Goal: Information Seeking & Learning: Learn about a topic

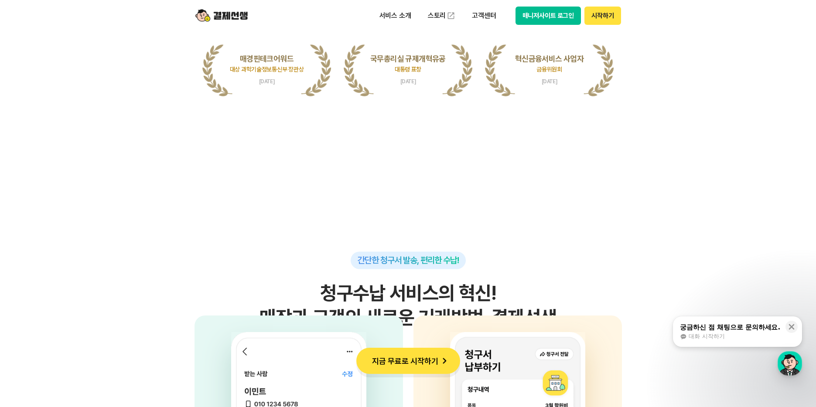
scroll to position [2049, 0]
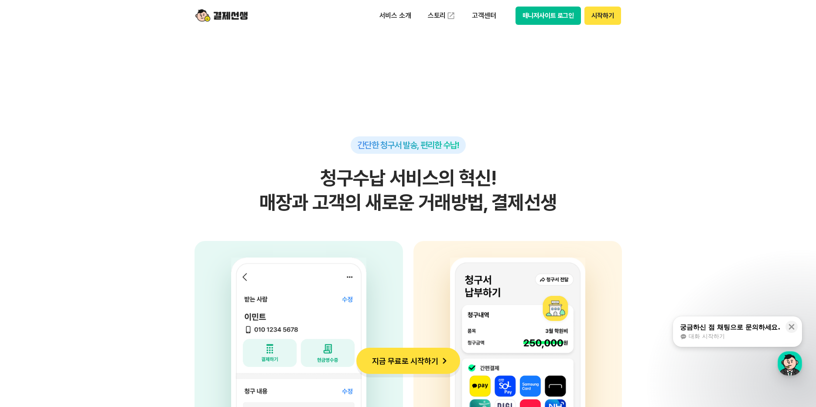
click at [248, 27] on div "서비스 소개 스토리 고객센터 매니저사이트 로그인 시작하기" at bounding box center [408, 15] width 447 height 31
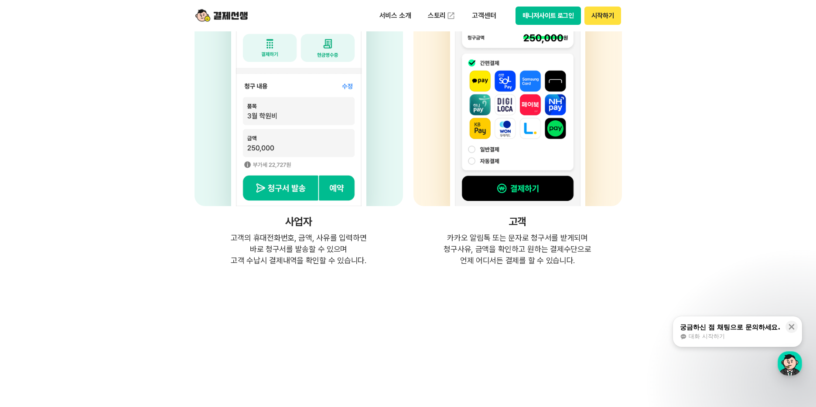
scroll to position [0, 0]
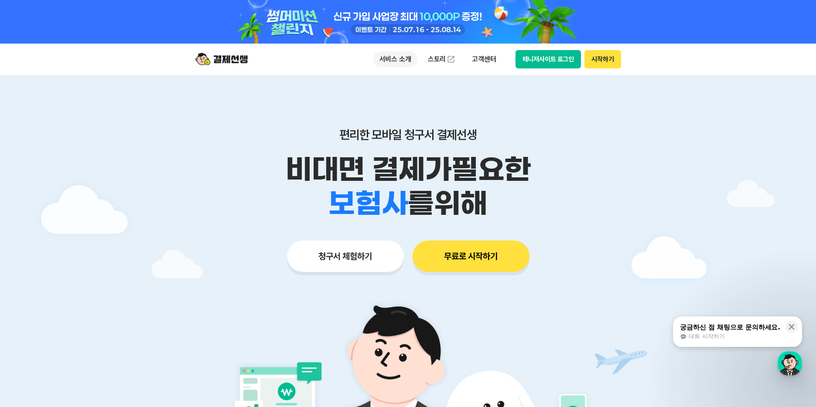
click at [391, 56] on p "서비스 소개" at bounding box center [395, 59] width 44 height 16
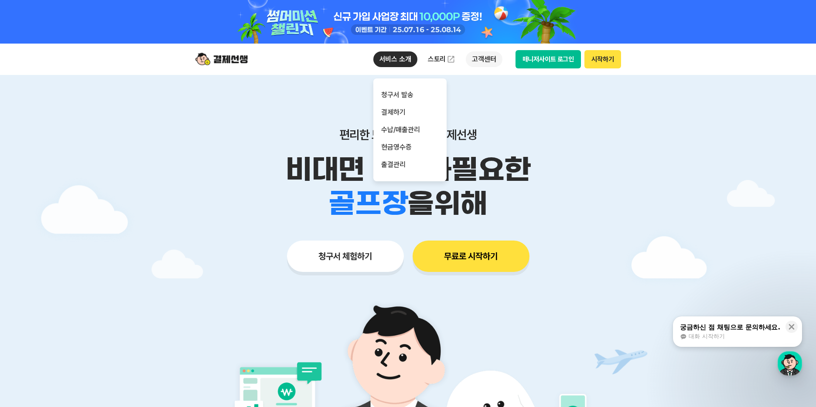
click at [471, 59] on p "고객센터" at bounding box center [484, 59] width 36 height 16
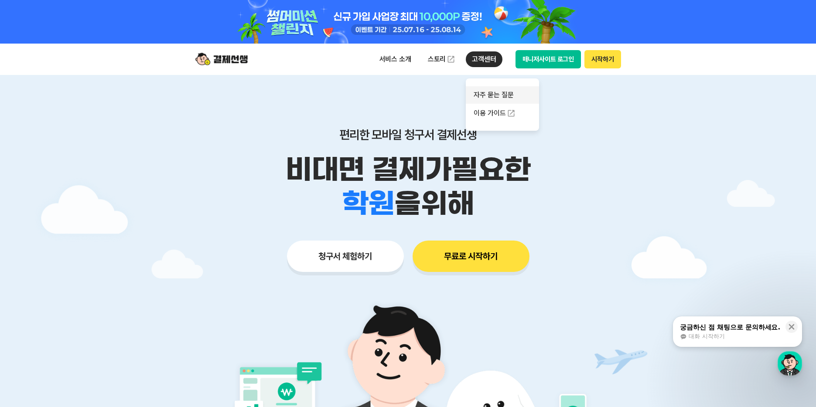
click at [498, 99] on link "자주 묻는 질문" at bounding box center [502, 94] width 73 height 17
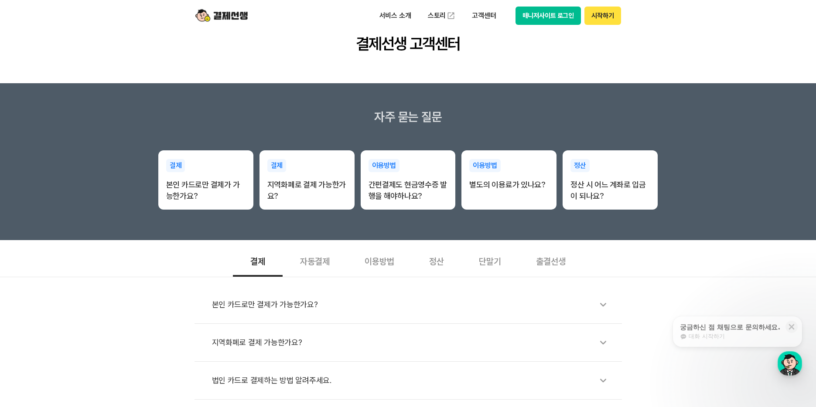
scroll to position [174, 0]
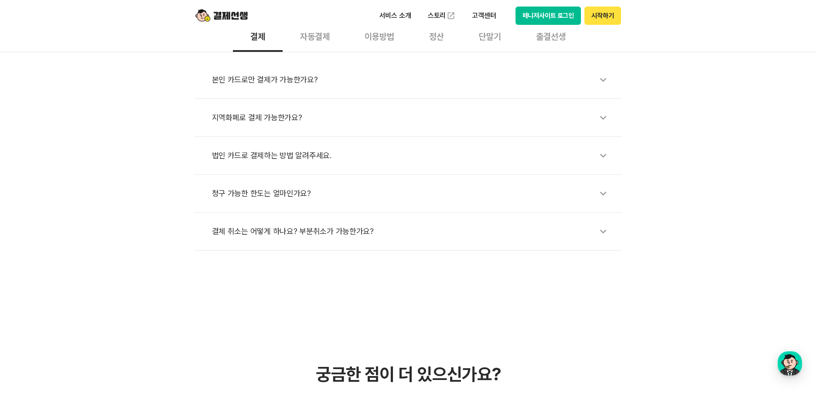
click at [272, 192] on div "청구 가능한 한도는 얼마인가요?" at bounding box center [412, 194] width 401 height 20
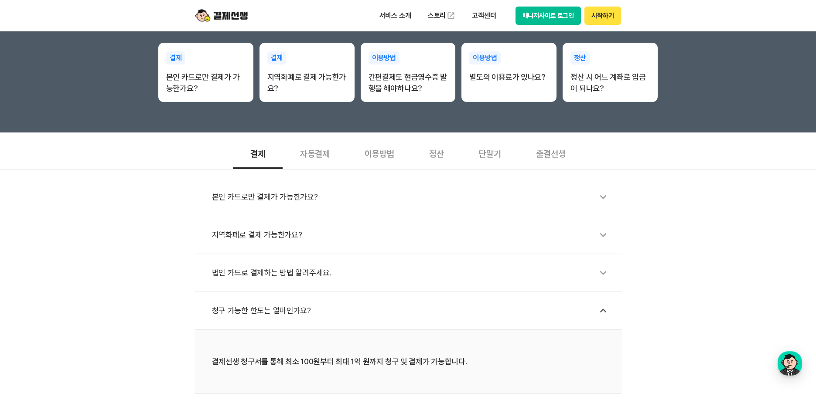
scroll to position [131, 0]
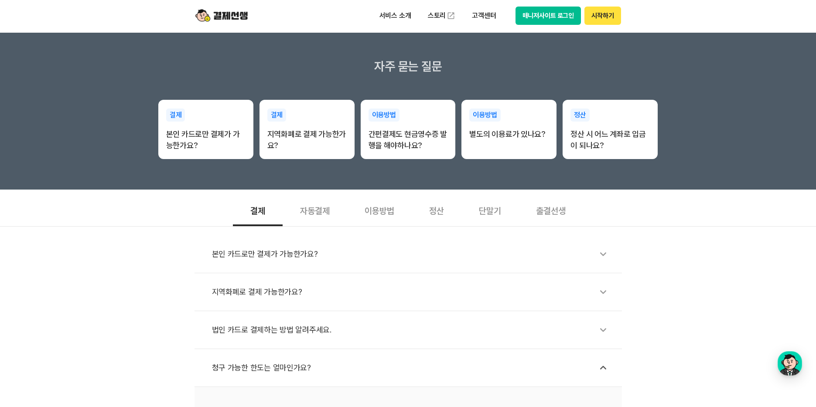
click at [328, 210] on div "자동결제" at bounding box center [315, 210] width 65 height 32
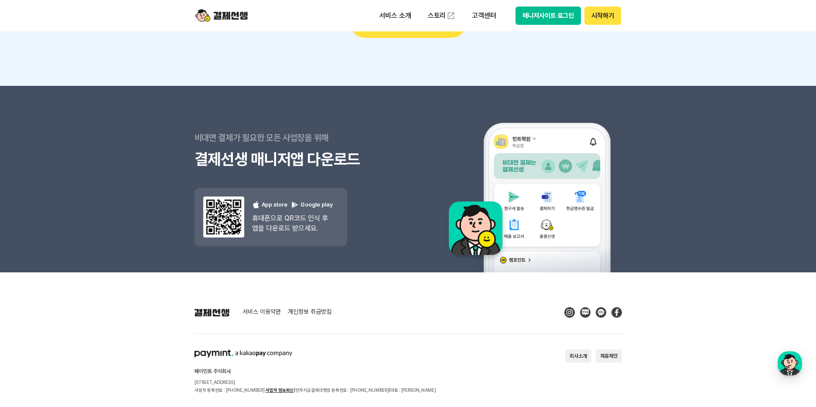
scroll to position [1124, 0]
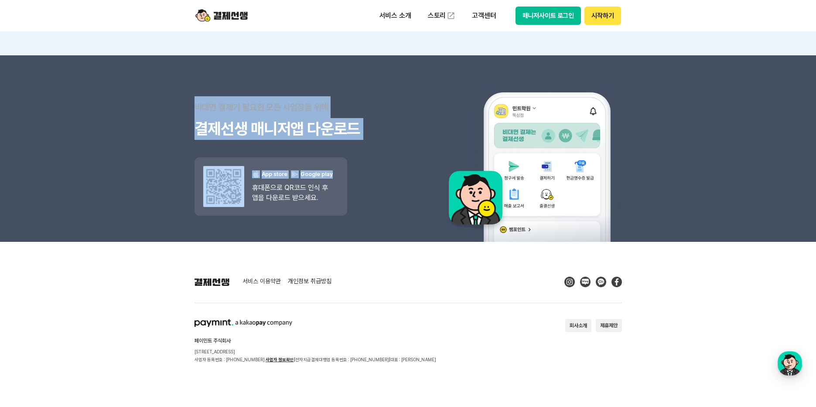
drag, startPoint x: 249, startPoint y: 115, endPoint x: 390, endPoint y: 143, distance: 144.4
click at [390, 143] on section "비대면 결제가 필요한 모든 사업장을 위해 결제선생 매니저앱 다운로드 결제선생 매니저앱 다운로드 App store Google play 휴대폰으…" at bounding box center [408, 148] width 816 height 187
click at [390, 143] on div "비대면 결제가 필요한 모든 사업장을 위해 결제선생 매니저앱 다운로드 결제선생 매니저앱 다운로드 App store Google play 휴대폰으…" at bounding box center [301, 148] width 214 height 187
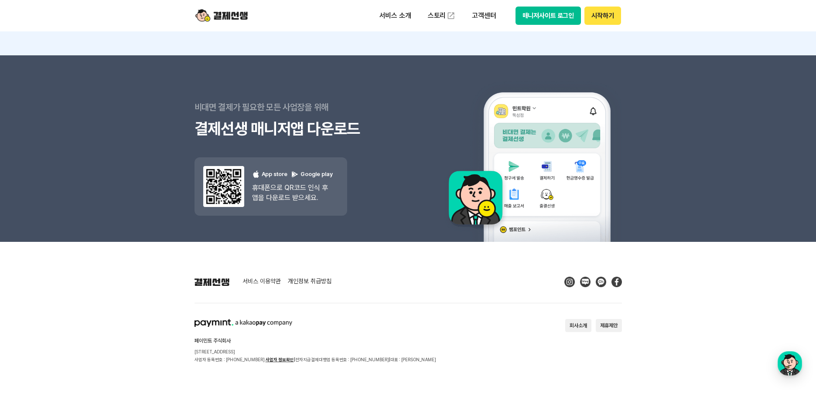
drag, startPoint x: 192, startPoint y: 354, endPoint x: 315, endPoint y: 351, distance: 123.0
click at [288, 353] on footer "서비스 이용약관 개인정보 취급방침 페이민트 주식회사 [STREET_ADDRESS] 사업자 등록번호 : [PHONE_NUMBER] 사업자 정보확…" at bounding box center [408, 324] width 816 height 165
click at [317, 351] on p "[STREET_ADDRESS]" at bounding box center [315, 352] width 242 height 8
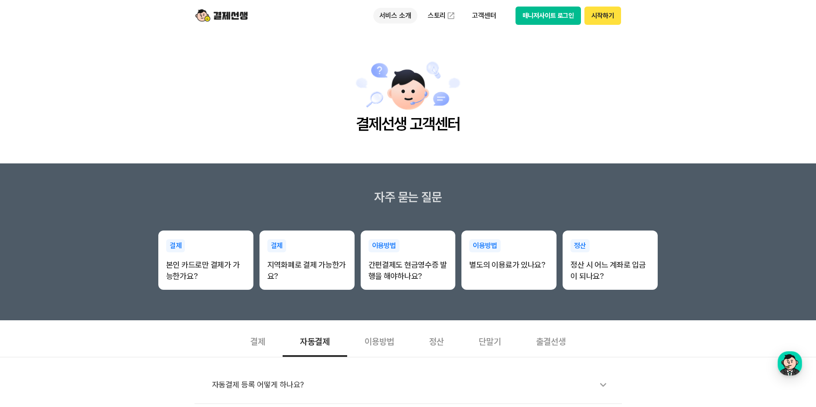
click at [386, 12] on p "서비스 소개" at bounding box center [395, 16] width 44 height 16
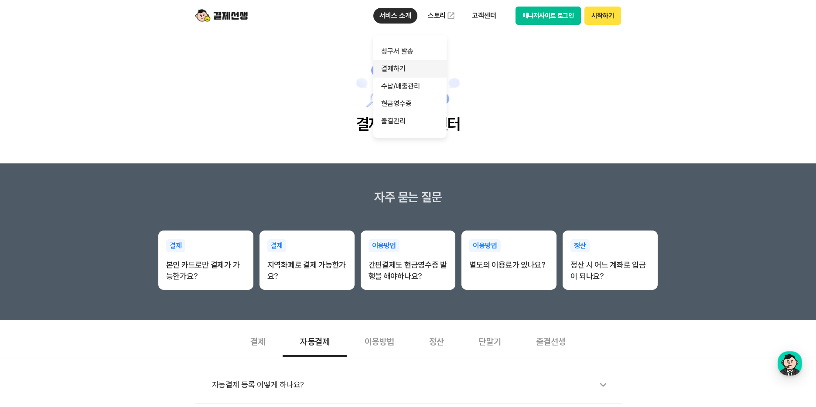
click at [408, 69] on link "결제하기" at bounding box center [409, 68] width 73 height 17
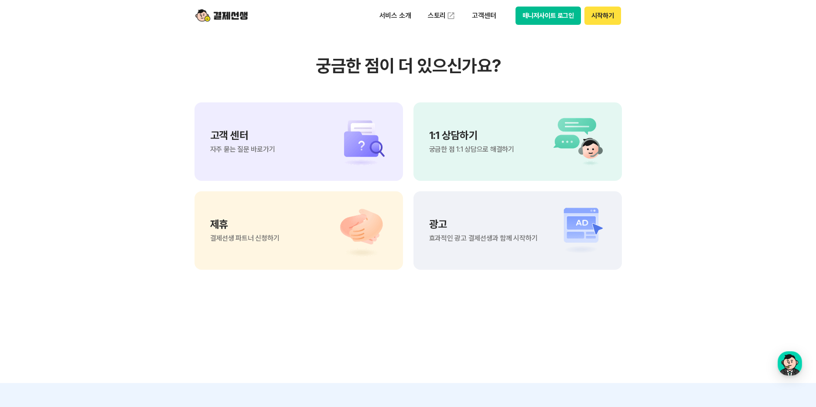
scroll to position [2398, 0]
